Goal: Book appointment/travel/reservation

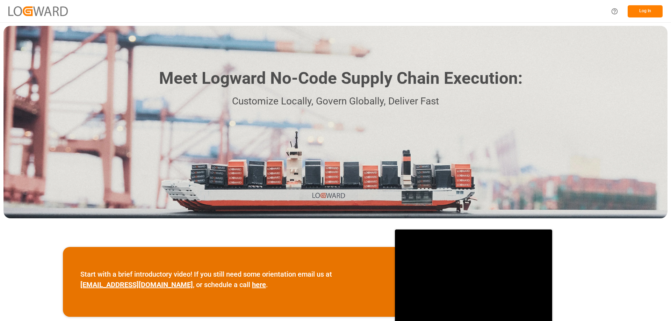
click at [646, 13] on button "Log In" at bounding box center [645, 11] width 35 height 12
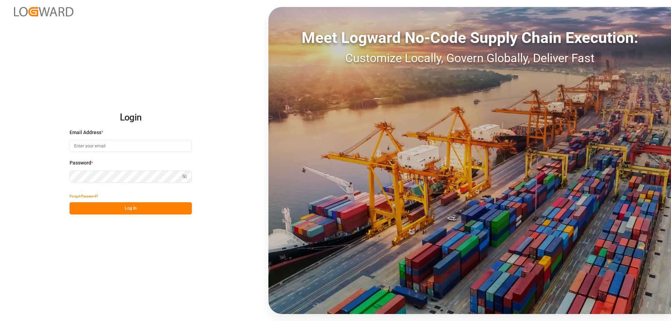
type input "customerservice.de@ambrogiointermodal.com"
click at [141, 213] on button "Log In" at bounding box center [131, 208] width 122 height 12
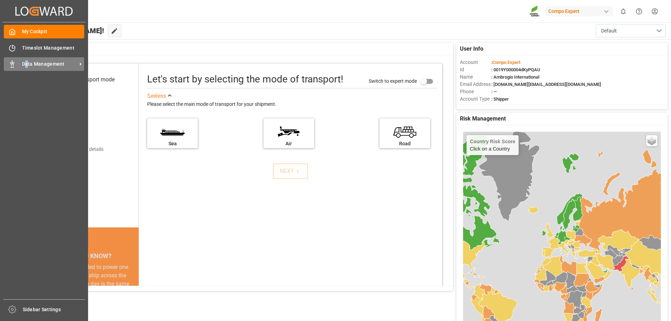
click at [28, 68] on div "Data Management Data Management" at bounding box center [44, 64] width 80 height 14
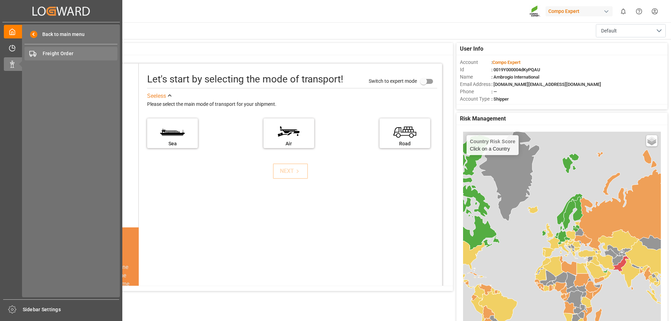
click at [52, 54] on span "Freight Order" at bounding box center [80, 53] width 75 height 7
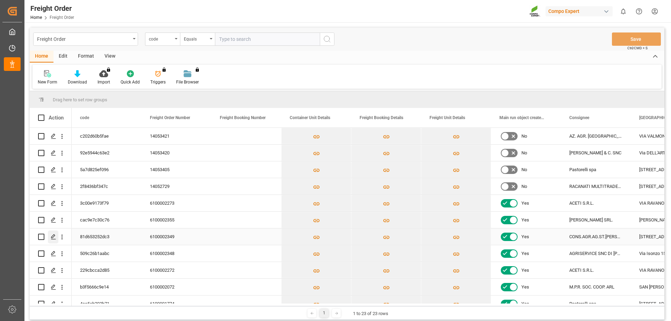
click at [51, 238] on icon "Press SPACE to select this row." at bounding box center [54, 237] width 6 height 6
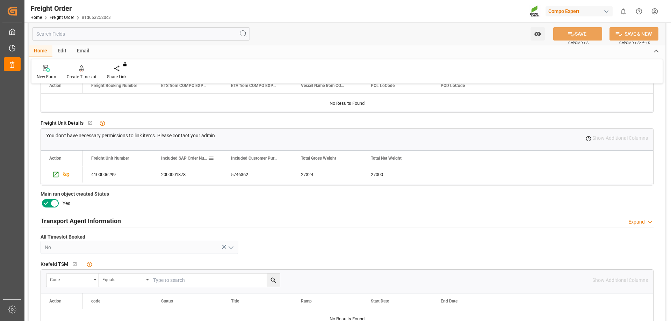
scroll to position [105, 0]
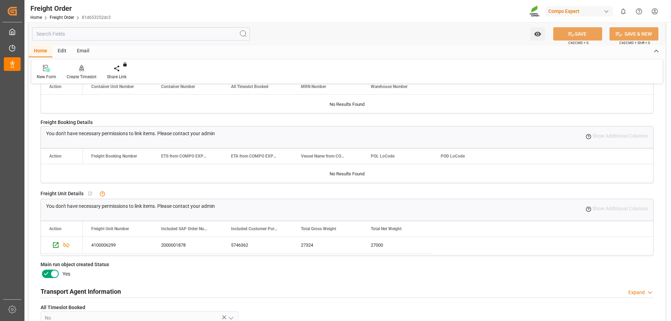
click at [76, 72] on div "Create Timeslot" at bounding box center [82, 72] width 40 height 15
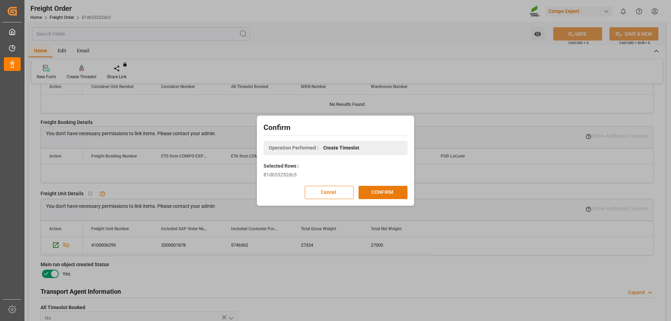
click at [375, 187] on button "CONFIRM" at bounding box center [383, 192] width 49 height 13
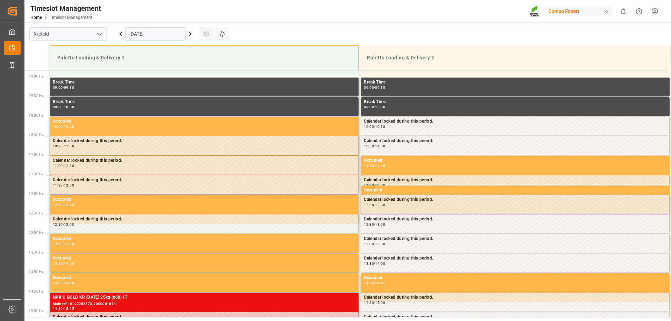
scroll to position [348, 0]
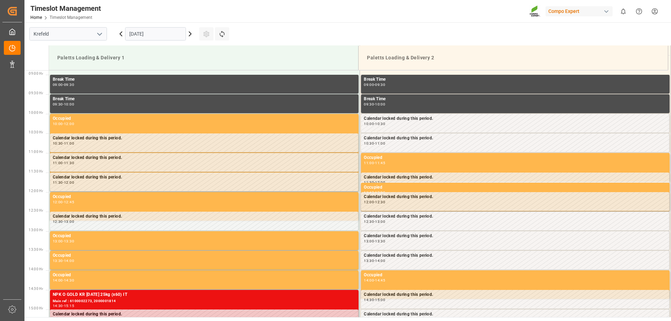
click at [149, 38] on input "[DATE]" at bounding box center [155, 33] width 61 height 13
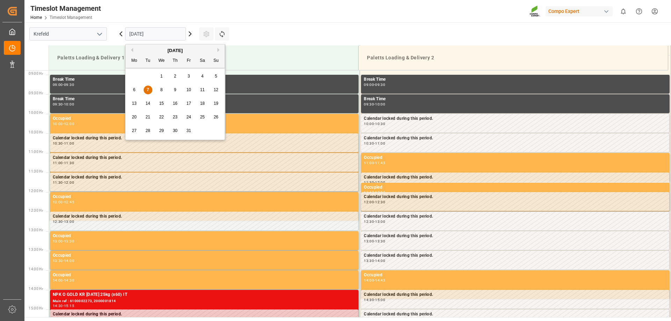
click at [157, 88] on div "8" at bounding box center [161, 90] width 9 height 8
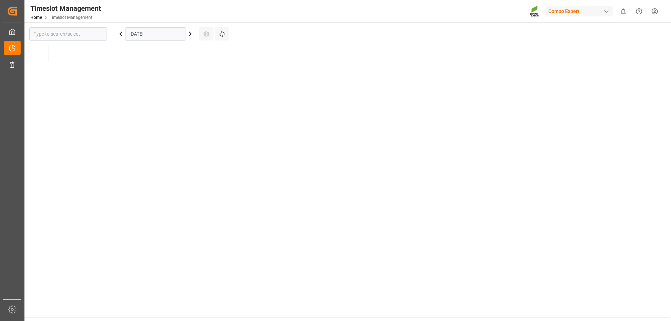
type input "Krefeld"
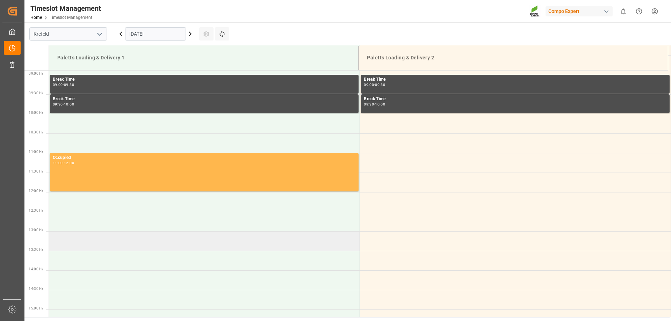
click at [95, 241] on td at bounding box center [204, 242] width 311 height 20
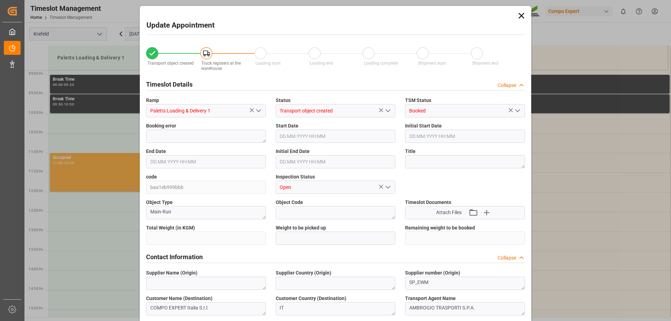
type input "27324"
type input "0"
type input "08.10.2025 13:00"
type input "08.10.2025 13:30"
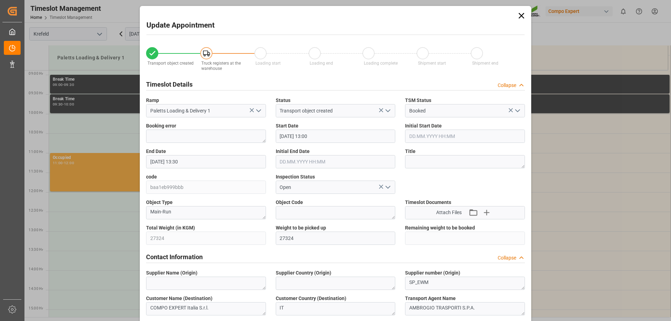
type input "03.10.2025 09:46"
type input "07.10.2025 08:03"
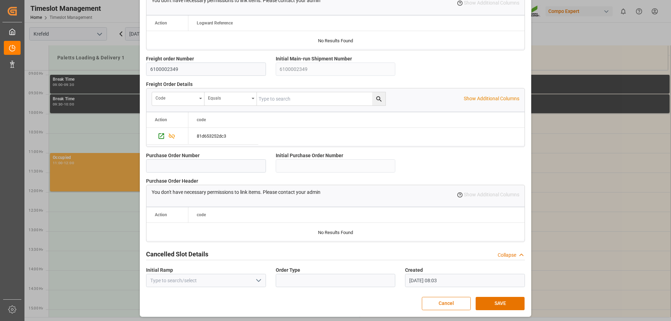
scroll to position [599, 0]
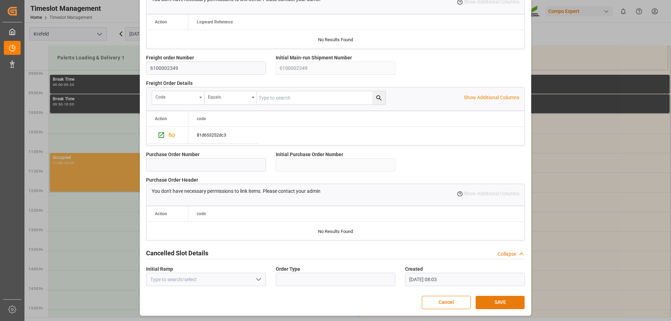
click at [494, 302] on button "SAVE" at bounding box center [500, 302] width 49 height 13
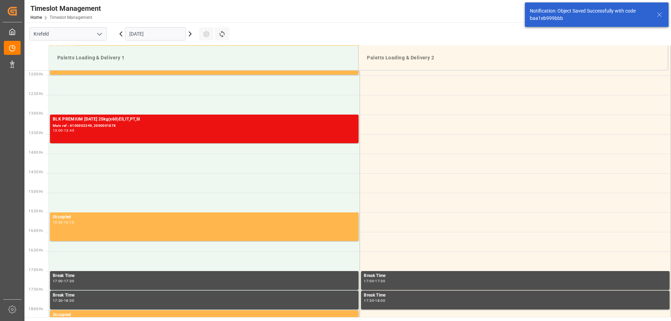
scroll to position [465, 0]
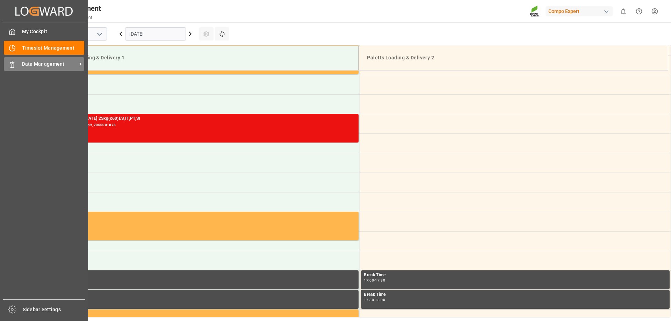
click at [12, 66] on icon at bounding box center [12, 64] width 7 height 7
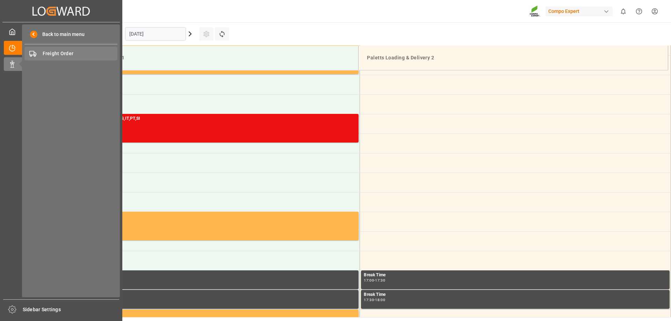
click at [54, 52] on span "Freight Order" at bounding box center [80, 53] width 75 height 7
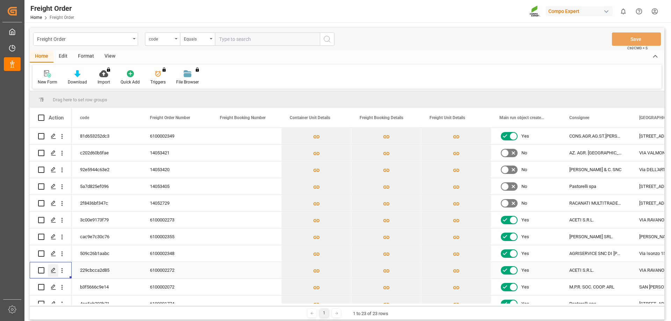
click at [53, 270] on icon "Press SPACE to select this row." at bounding box center [54, 271] width 6 height 6
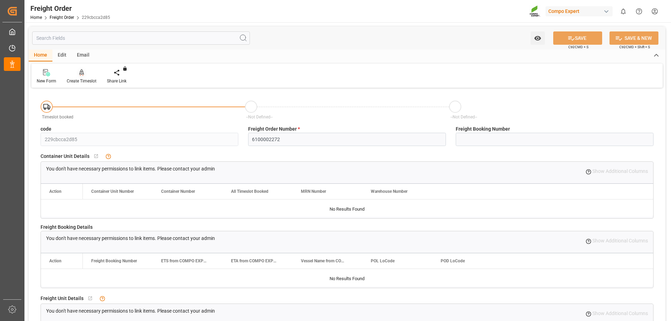
click at [76, 83] on div "Create Timeslot" at bounding box center [82, 81] width 30 height 6
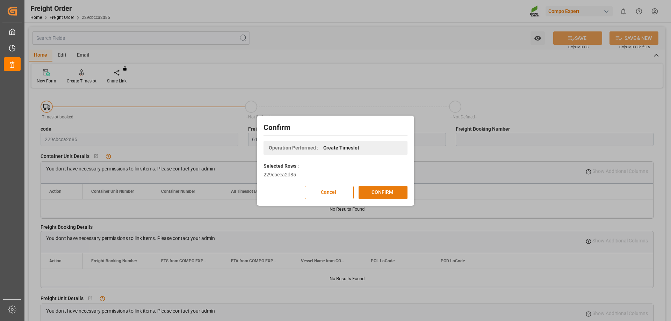
click at [389, 194] on button "CONFIRM" at bounding box center [383, 192] width 49 height 13
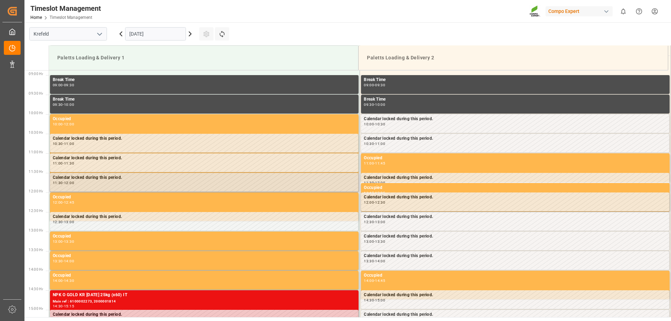
scroll to position [348, 0]
click at [148, 41] on div "[DATE]" at bounding box center [155, 33] width 87 height 23
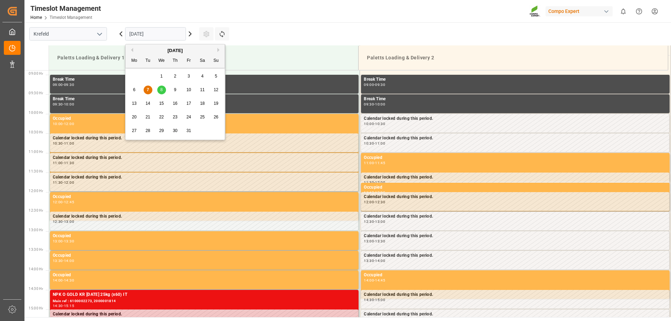
click at [149, 32] on input "[DATE]" at bounding box center [155, 33] width 61 height 13
click at [164, 89] on div "8" at bounding box center [161, 90] width 9 height 8
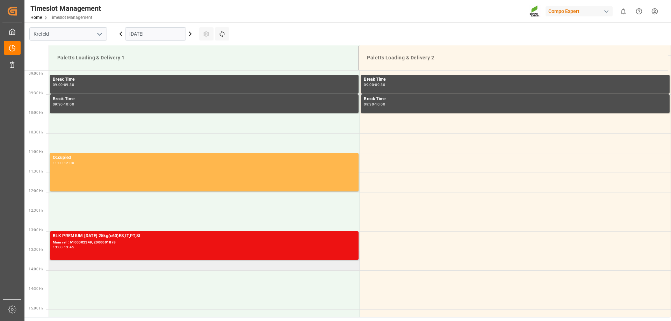
click at [72, 265] on td at bounding box center [204, 261] width 311 height 20
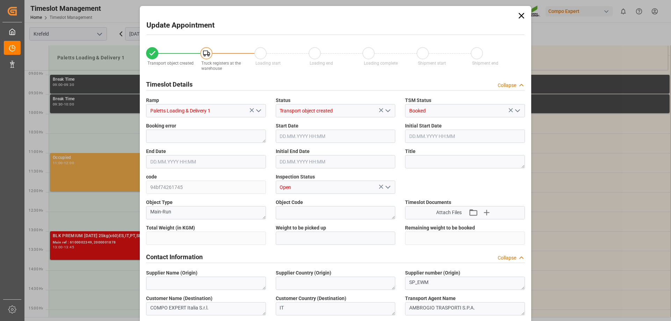
type input "27324"
type input "0"
type input "08.10.2025 13:30"
type input "[DATE] 14:00"
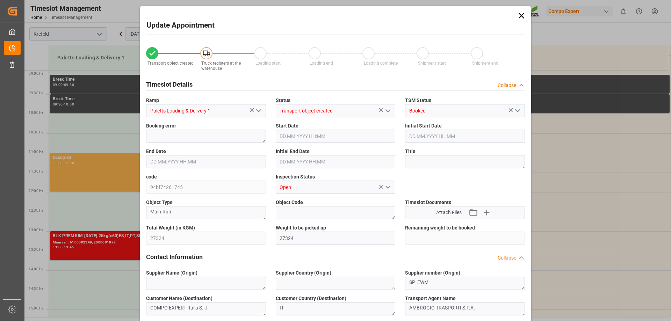
type input "[DATE] 11:14"
type input "07.10.2025 08:04"
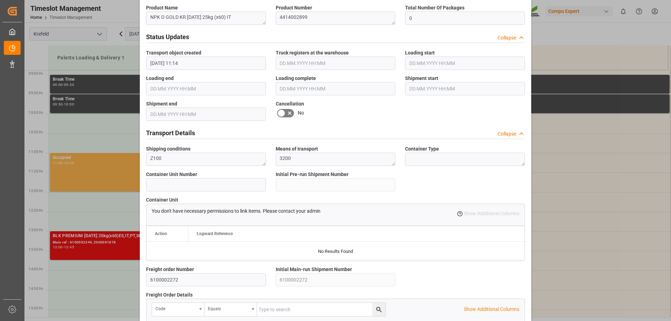
scroll to position [595, 0]
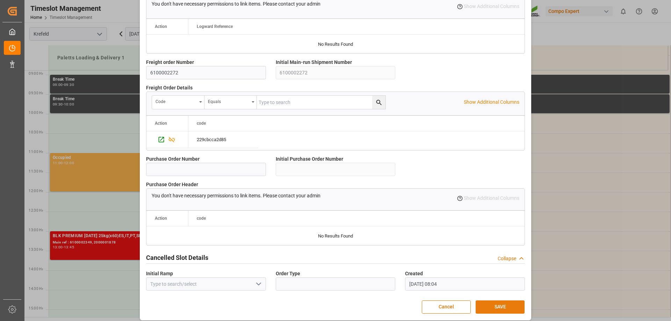
click at [492, 310] on button "SAVE" at bounding box center [500, 307] width 49 height 13
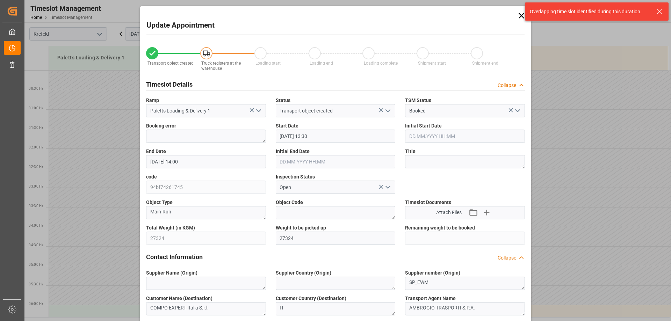
click at [519, 15] on icon at bounding box center [522, 16] width 10 height 10
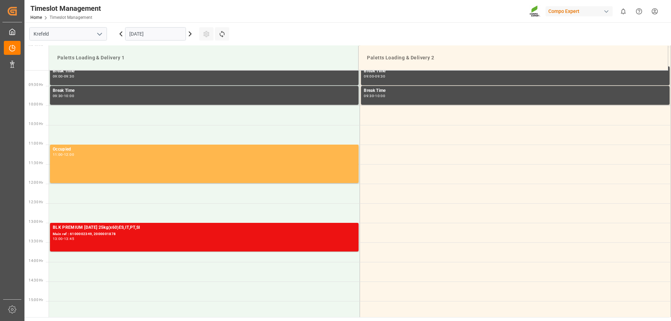
scroll to position [420, 0]
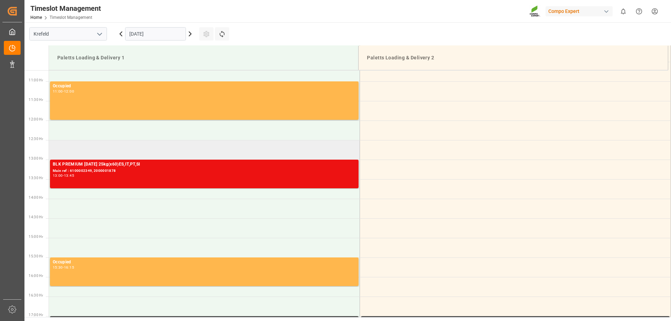
click at [85, 146] on td at bounding box center [204, 150] width 311 height 20
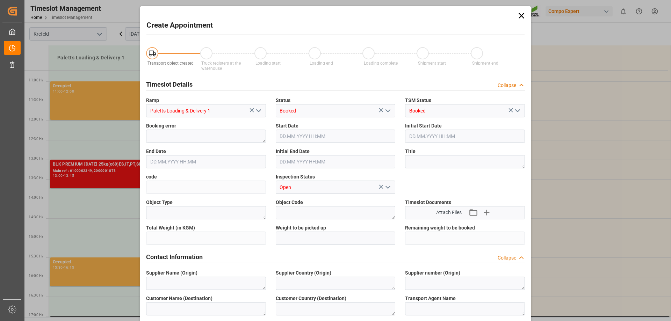
type input "08.10.2025 12:30"
type input "08.10.2025 13:00"
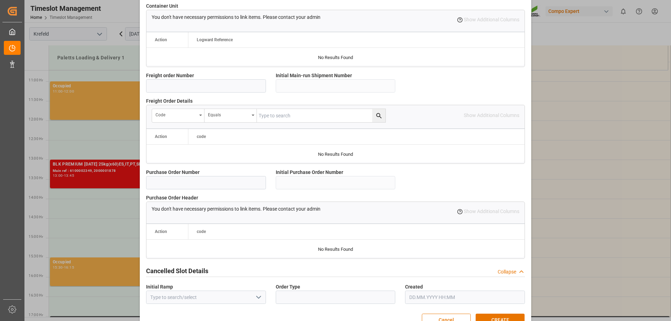
scroll to position [599, 0]
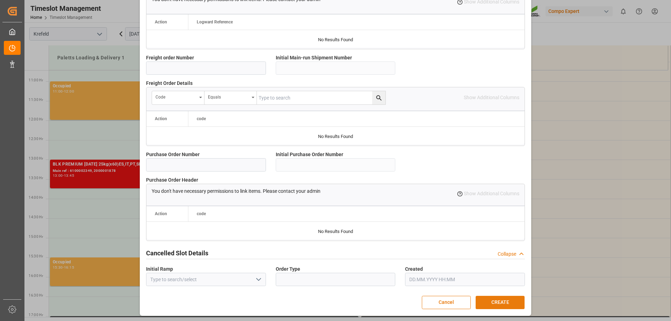
click at [482, 302] on button "CREATE" at bounding box center [500, 302] width 49 height 13
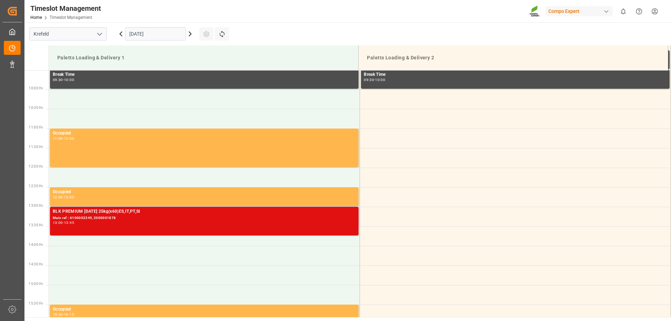
scroll to position [286, 0]
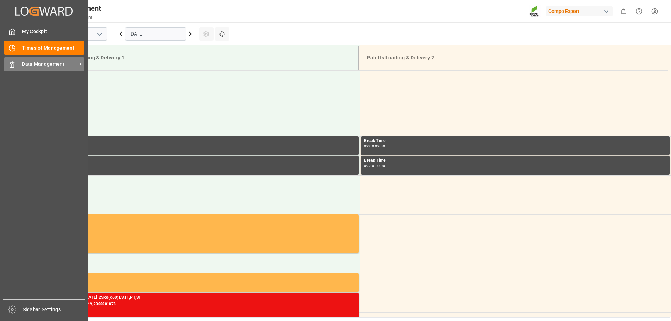
click at [50, 60] on div "Data Management Data Management" at bounding box center [44, 64] width 80 height 14
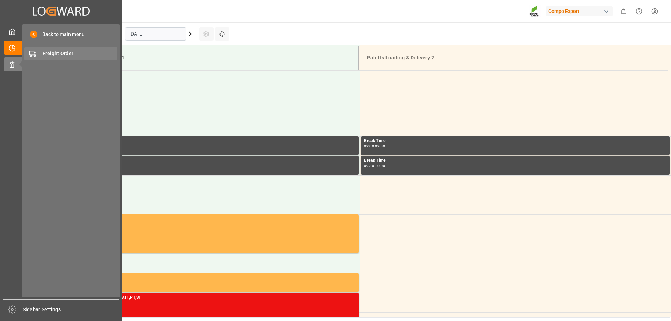
click at [57, 49] on div "Freight Order Freight Order" at bounding box center [70, 54] width 93 height 14
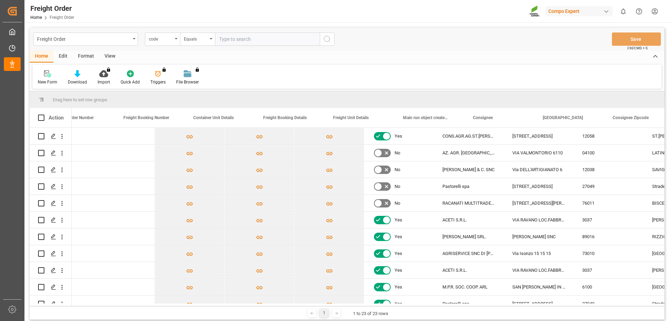
scroll to position [0, 135]
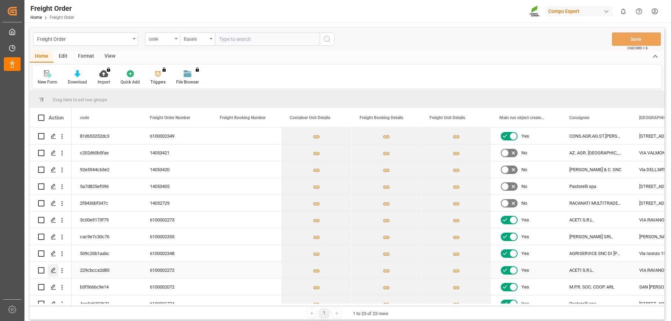
click at [52, 269] on icon "Press SPACE to select this row." at bounding box center [54, 271] width 6 height 6
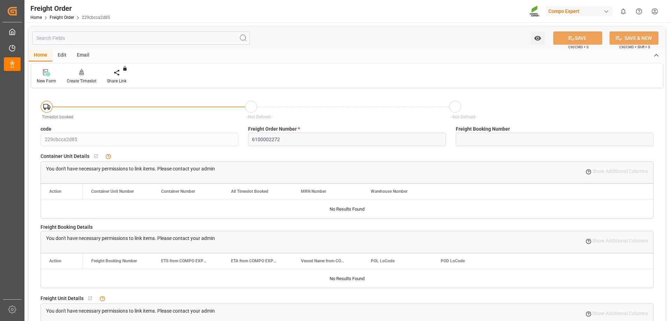
click at [79, 75] on icon at bounding box center [81, 72] width 5 height 7
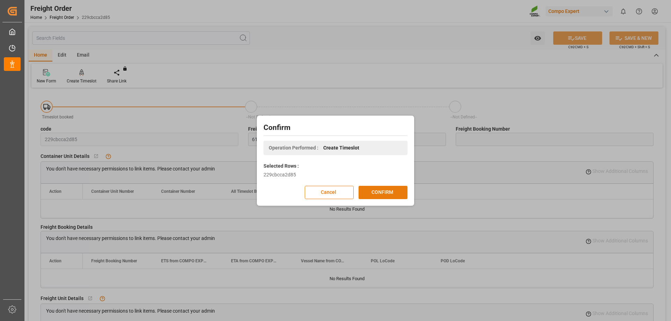
click at [392, 195] on button "CONFIRM" at bounding box center [383, 192] width 49 height 13
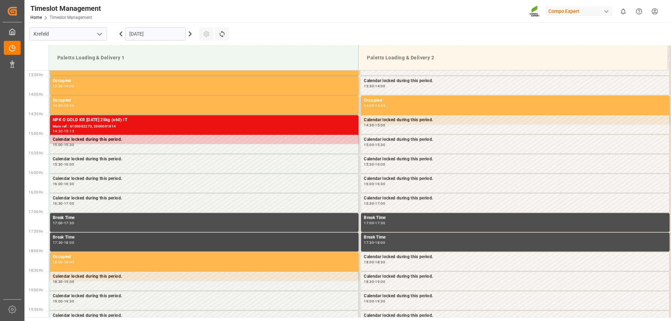
scroll to position [558, 0]
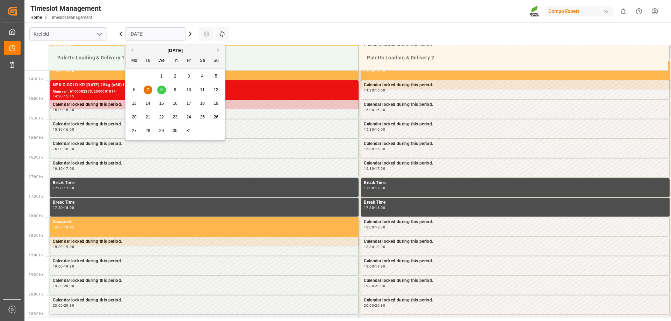
click at [144, 37] on input "[DATE]" at bounding box center [155, 33] width 61 height 13
click at [163, 90] on div "8" at bounding box center [161, 90] width 9 height 8
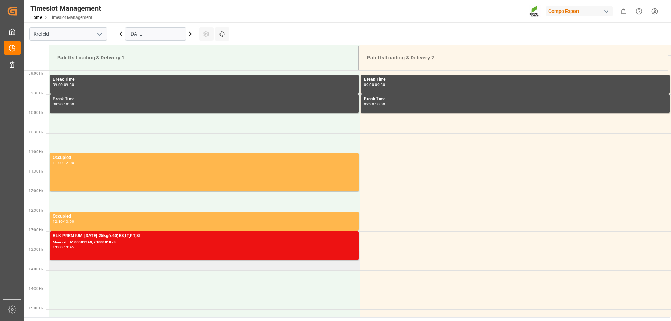
scroll to position [383, 0]
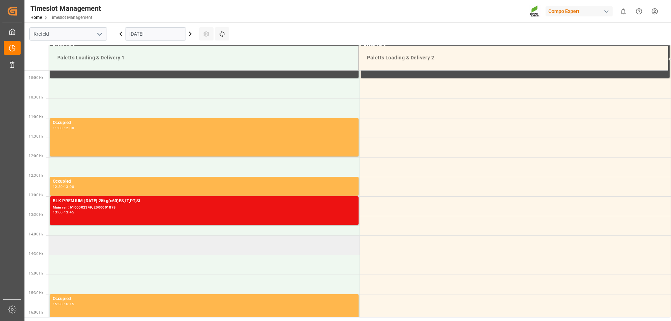
click at [78, 243] on td at bounding box center [204, 246] width 311 height 20
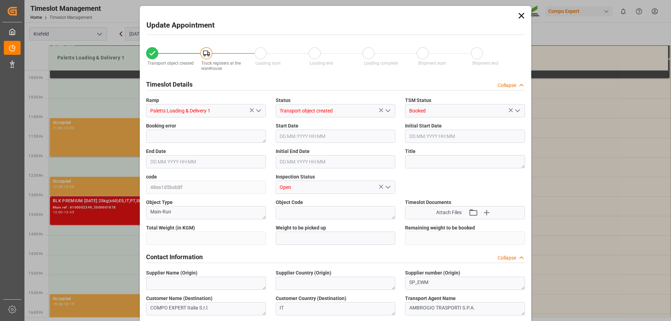
type input "27324"
type input "0"
type input "[DATE] 14:00"
type input "[DATE] 14:30"
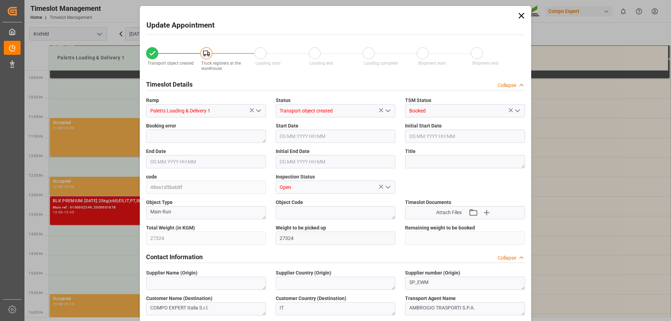
type input "[DATE] 11:14"
type input "[DATE] 08:05"
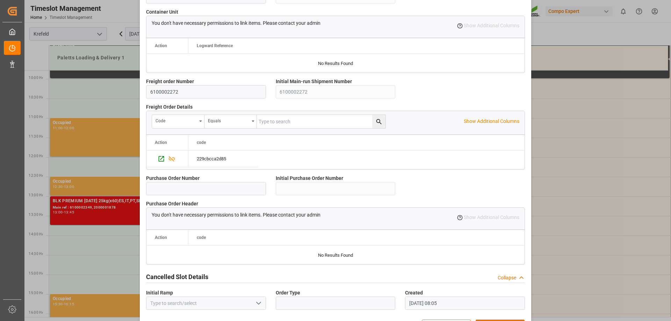
scroll to position [599, 0]
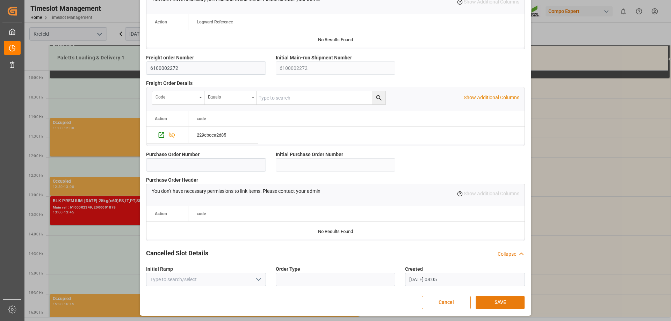
click at [494, 304] on button "SAVE" at bounding box center [500, 302] width 49 height 13
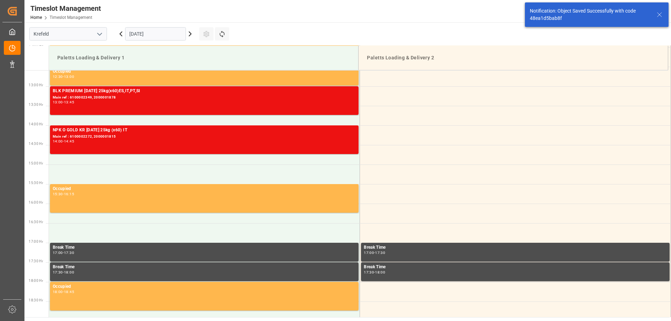
scroll to position [505, 0]
